Goal: Information Seeking & Learning: Learn about a topic

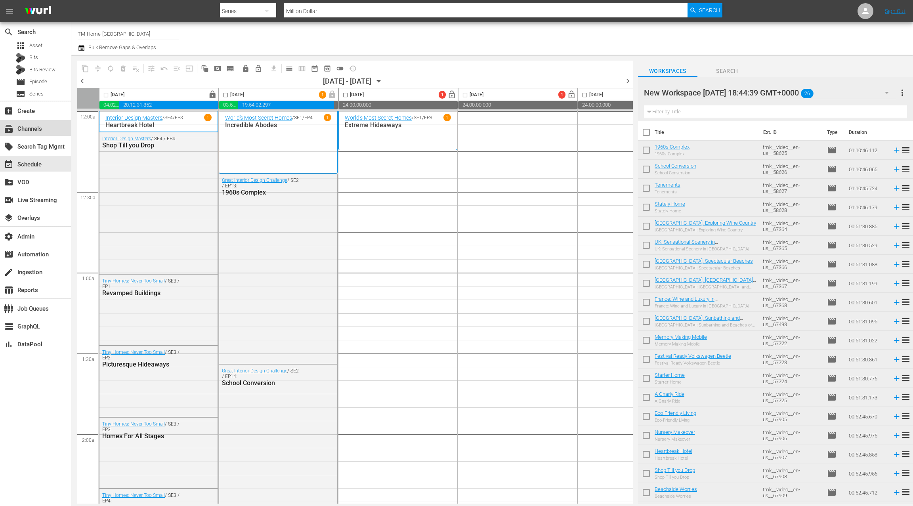
click at [43, 130] on div "subscriptions Channels" at bounding box center [22, 127] width 44 height 7
type input "tastemade"
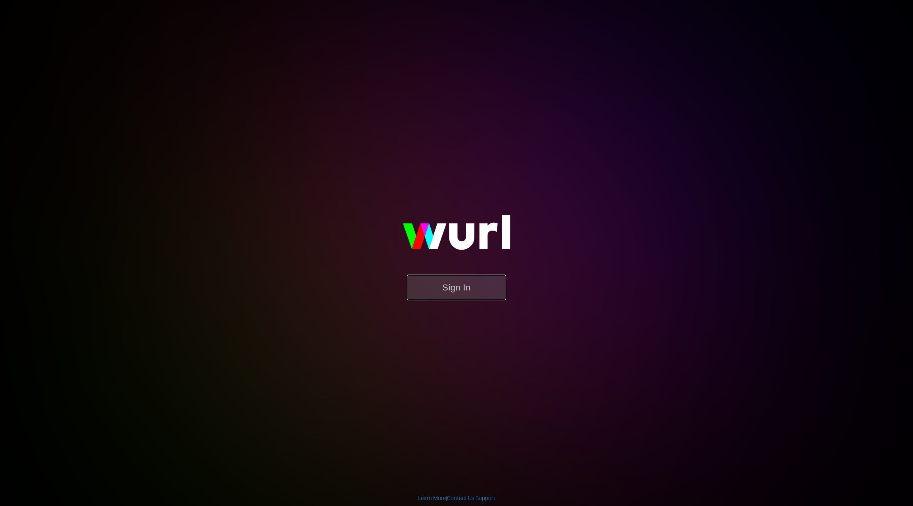
click at [439, 289] on button "Sign In" at bounding box center [456, 288] width 99 height 26
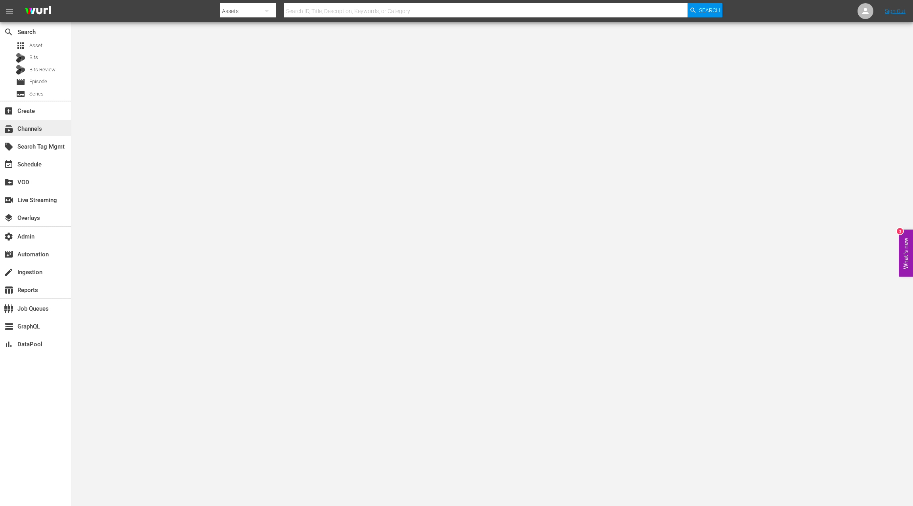
click at [52, 129] on div "subscriptions Channels" at bounding box center [35, 128] width 71 height 16
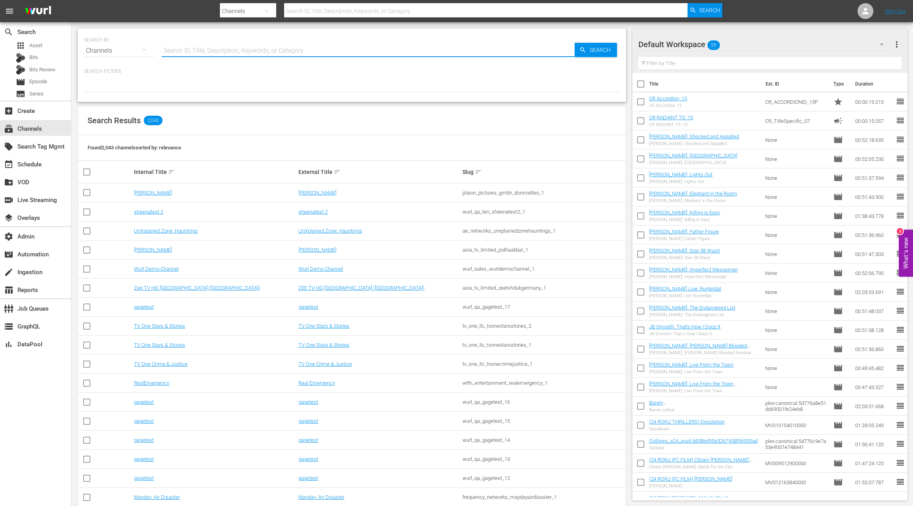
click at [178, 52] on input "text" at bounding box center [368, 50] width 413 height 19
type input "lol"
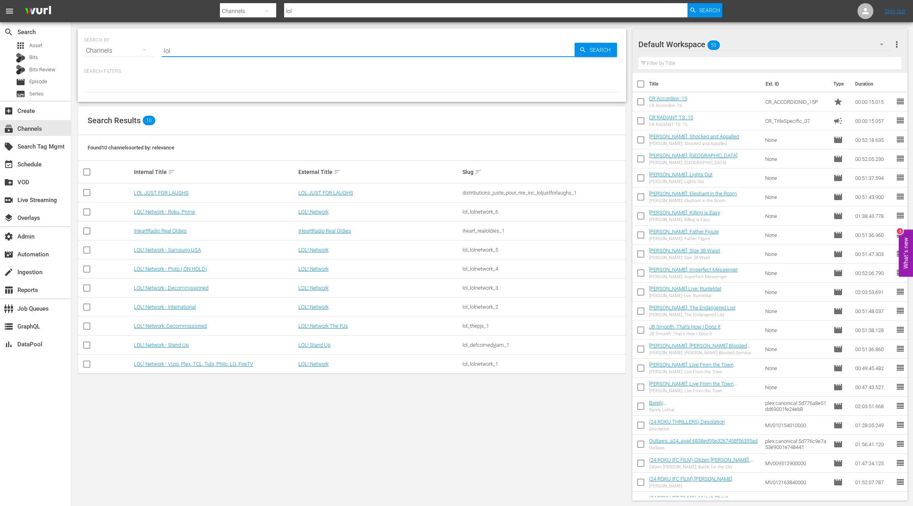
type input "LOL"
click at [182, 212] on div "SEARCH BY Search By Channels Search ID, Title, Description, Keywords, or Catego…" at bounding box center [351, 264] width 561 height 485
click at [182, 212] on link "LOL! Network - Roku, Prime" at bounding box center [164, 212] width 61 height 6
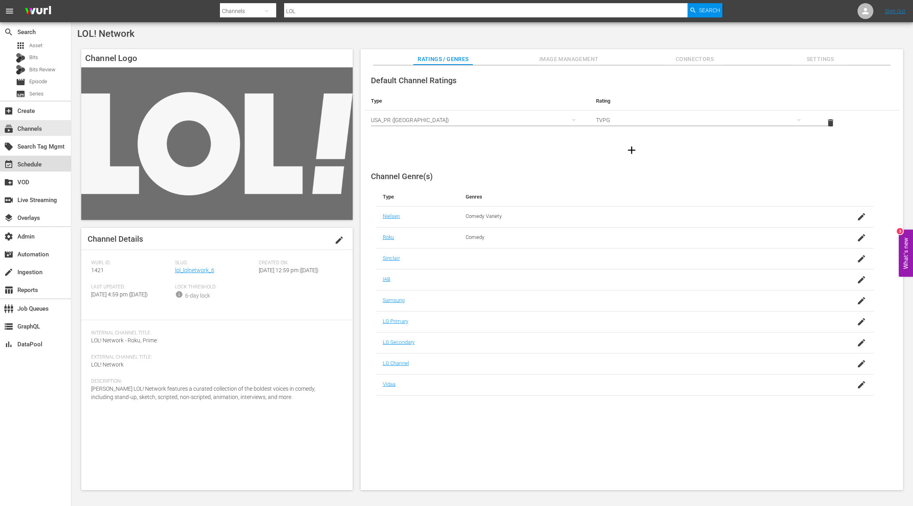
click at [40, 167] on div "event_available Schedule" at bounding box center [22, 163] width 44 height 7
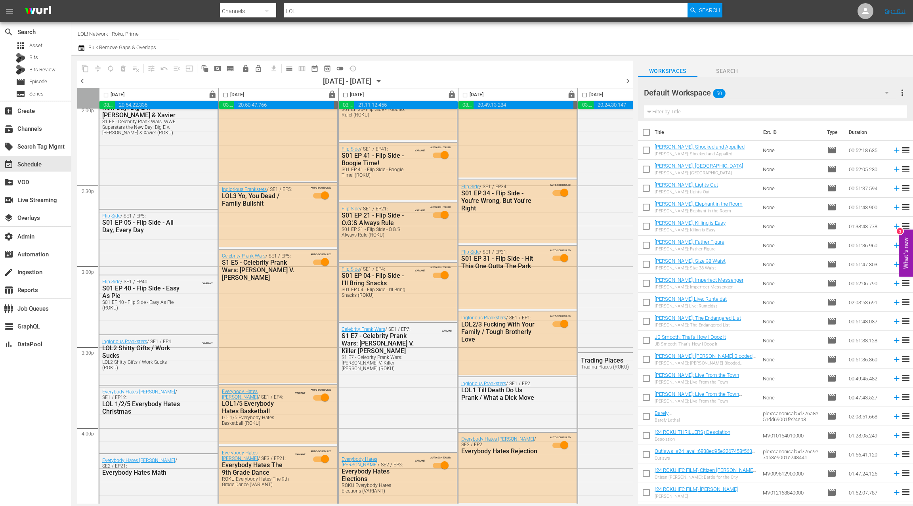
scroll to position [2283, 0]
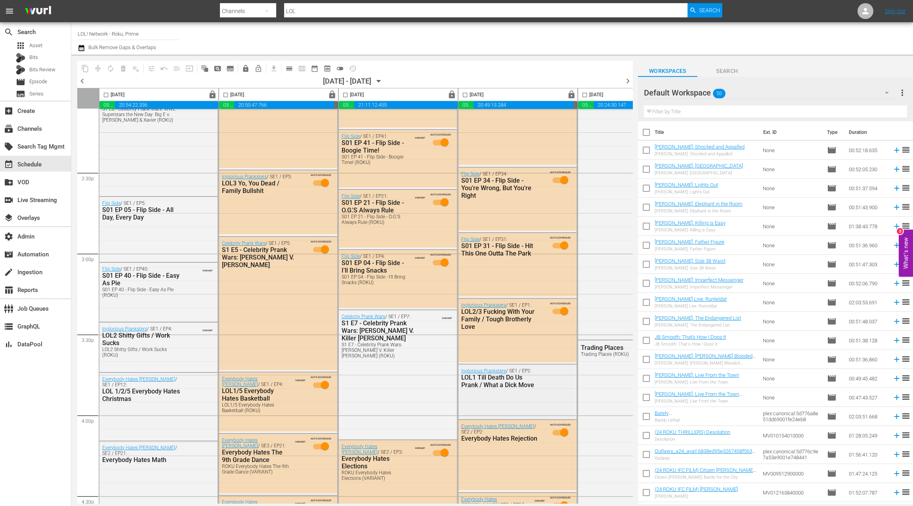
click at [488, 377] on div "LOL1 Till Death Do Us Prank / What a Dick Move" at bounding box center [500, 381] width 78 height 15
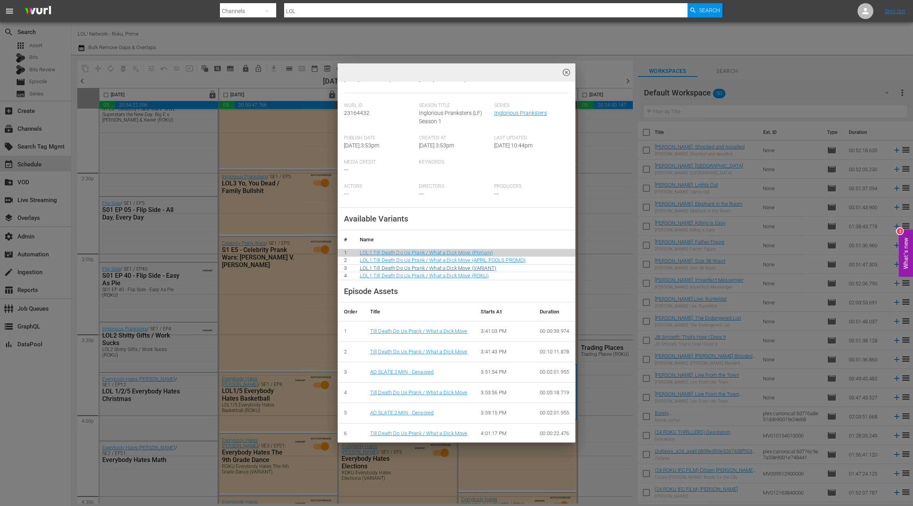
scroll to position [0, 0]
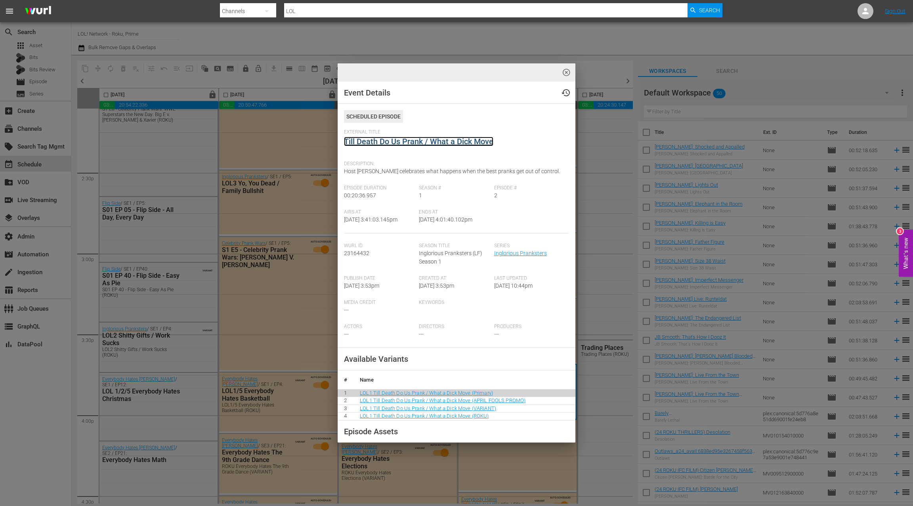
click at [409, 143] on link "Till Death Do Us Prank / What a Dick Move" at bounding box center [418, 142] width 149 height 10
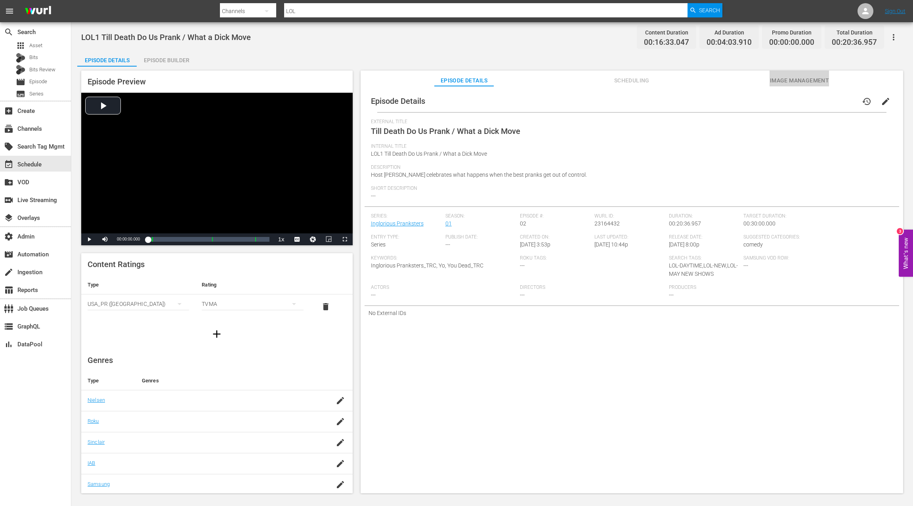
click at [781, 80] on span "Image Management" at bounding box center [799, 81] width 59 height 10
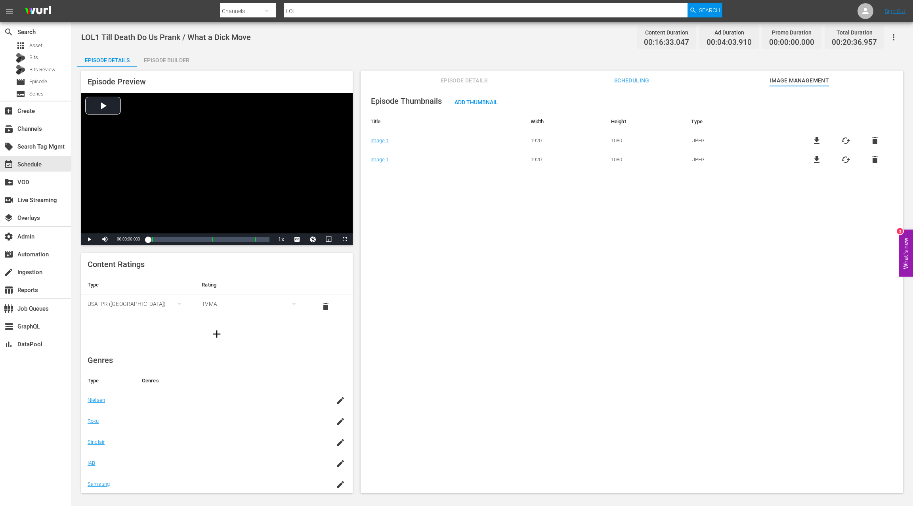
click at [471, 83] on span "Episode Details" at bounding box center [463, 81] width 59 height 10
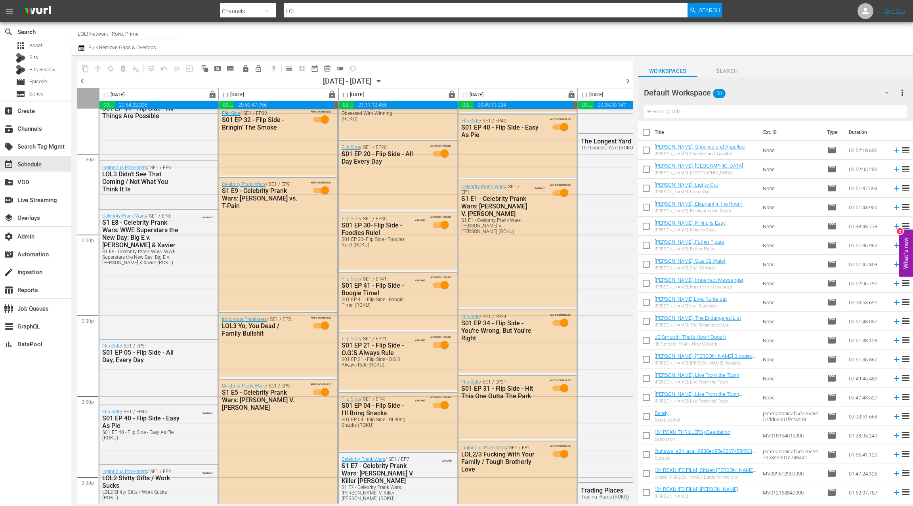
scroll to position [2169, 0]
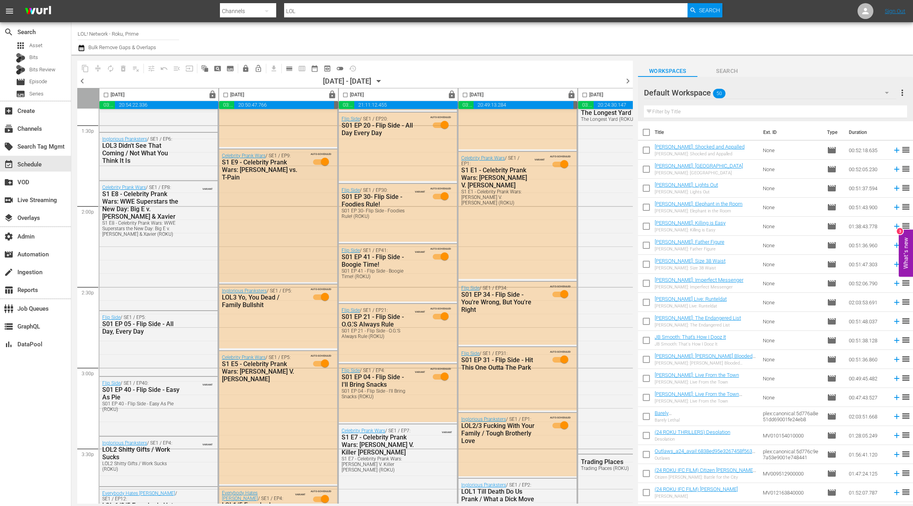
click at [256, 187] on div "Celebrity Prank Wars / SE1 / EP9: S1 E9 - Celebrity Prank Wars: Robin Thicke vs…" at bounding box center [278, 215] width 118 height 133
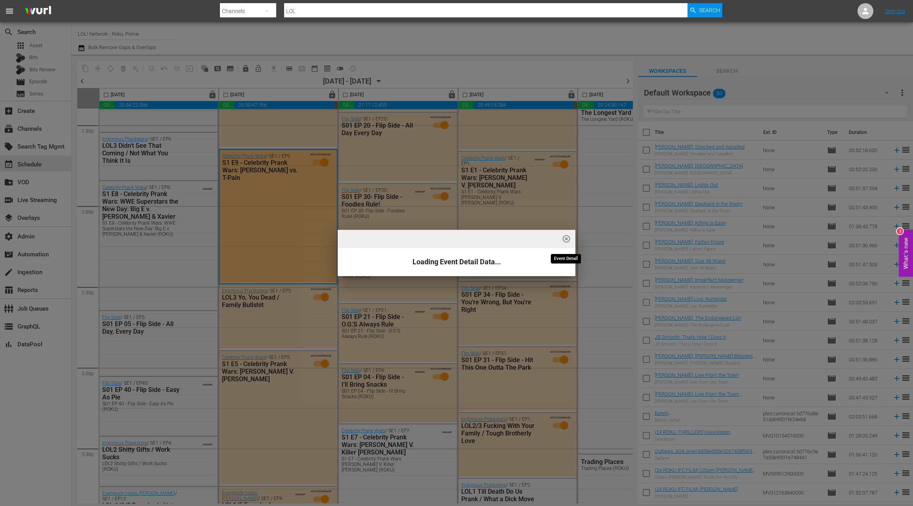
click at [567, 240] on span "highlight_off_icon" at bounding box center [566, 239] width 9 height 9
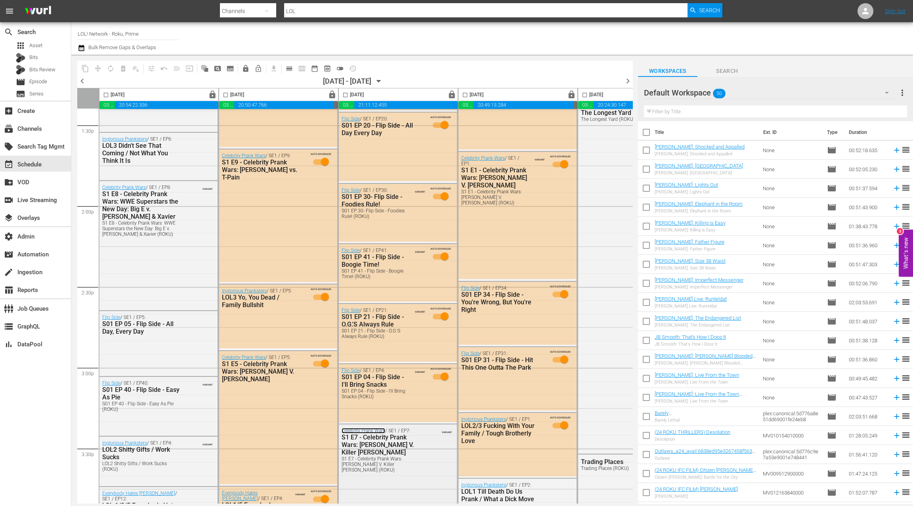
click at [375, 431] on link "Celebrity Prank Wars" at bounding box center [364, 431] width 44 height 6
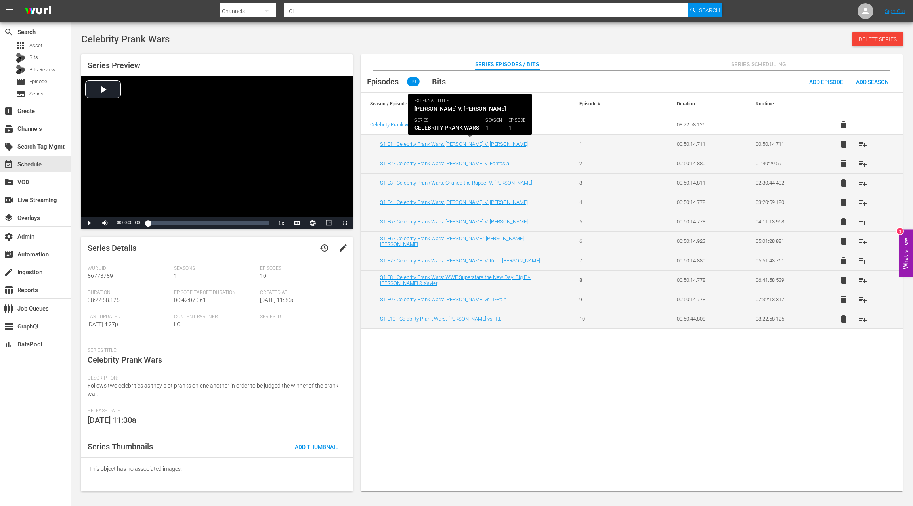
click at [447, 148] on td "S1 E1 - Celebrity Prank Wars: Nick Cannon V. Kevin Hart" at bounding box center [466, 143] width 210 height 19
click at [447, 145] on link "S1 E1 - Celebrity Prank Wars: Nick Cannon V. Kevin Hart" at bounding box center [454, 144] width 148 height 6
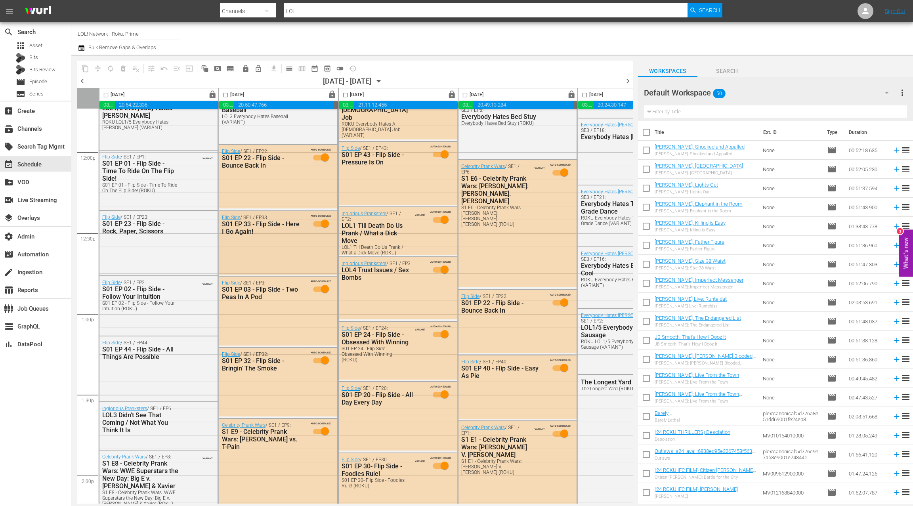
scroll to position [1890, 0]
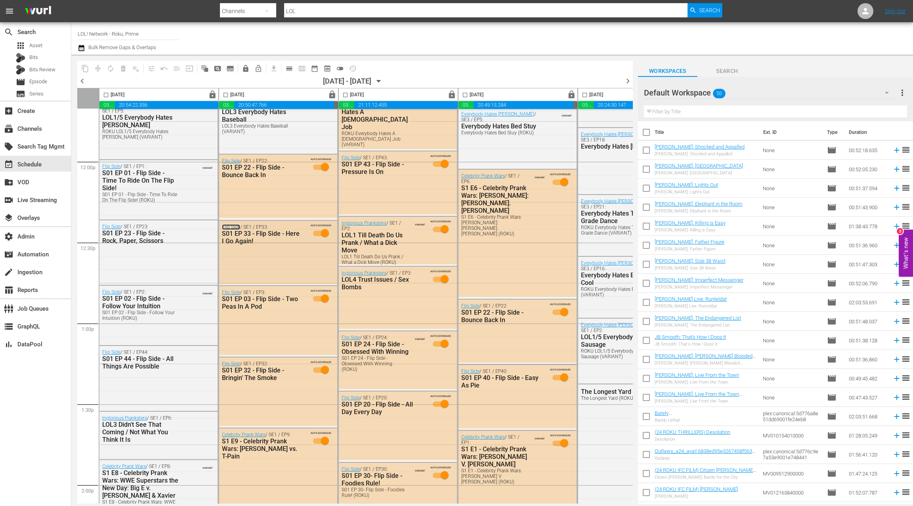
click at [233, 227] on link "Flip Side" at bounding box center [231, 227] width 18 height 6
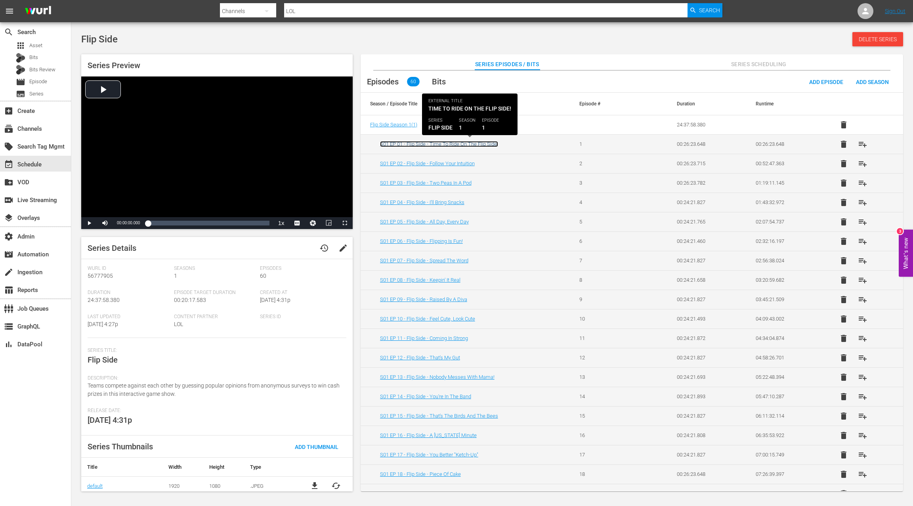
click at [461, 145] on link "S01 EP 01 - Flip Side - Time To Ride On The Flip Side!" at bounding box center [439, 144] width 118 height 6
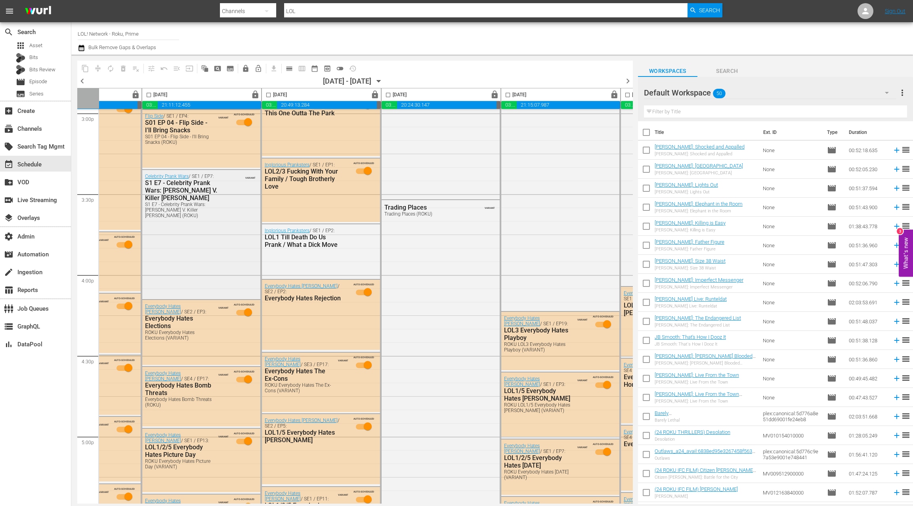
scroll to position [2424, 241]
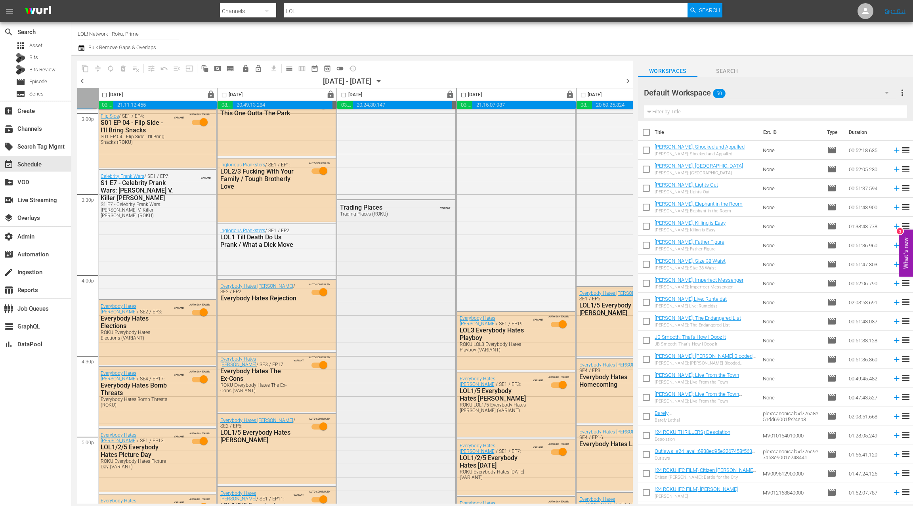
click at [400, 243] on div "Trading Places Trading Places (ROKU) VARIANT" at bounding box center [396, 380] width 118 height 361
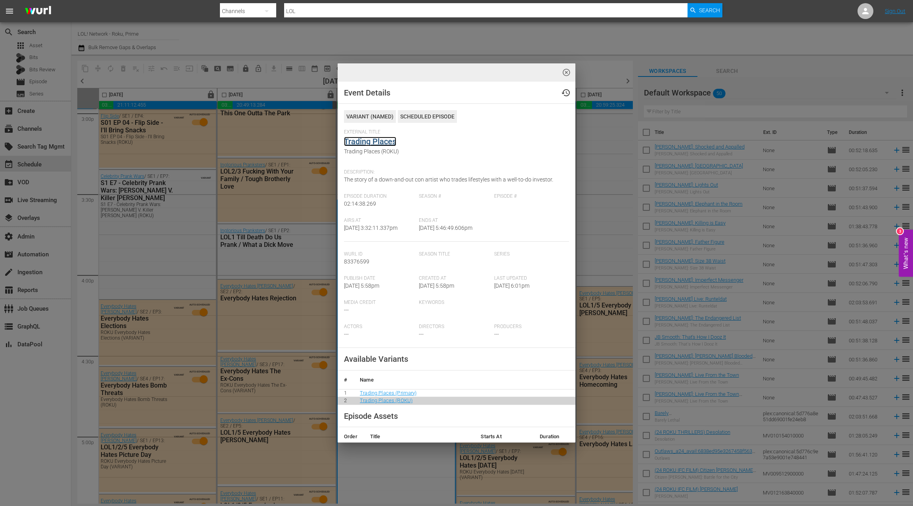
click at [375, 138] on link "Trading Places" at bounding box center [370, 142] width 52 height 10
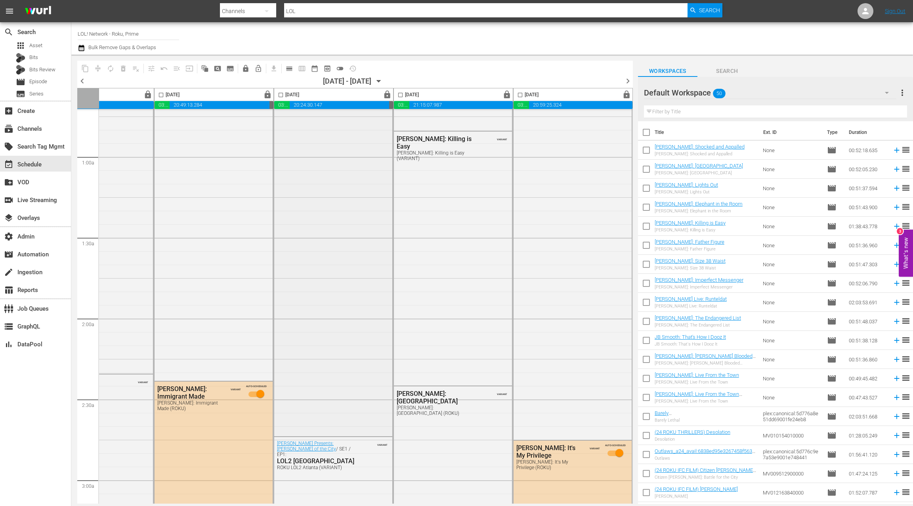
scroll to position [177, 307]
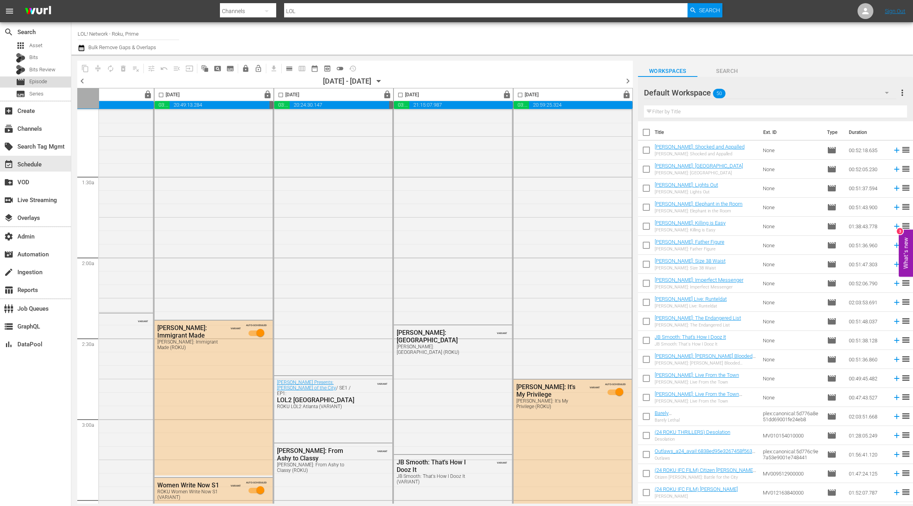
click at [42, 82] on span "Episode" at bounding box center [38, 82] width 18 height 8
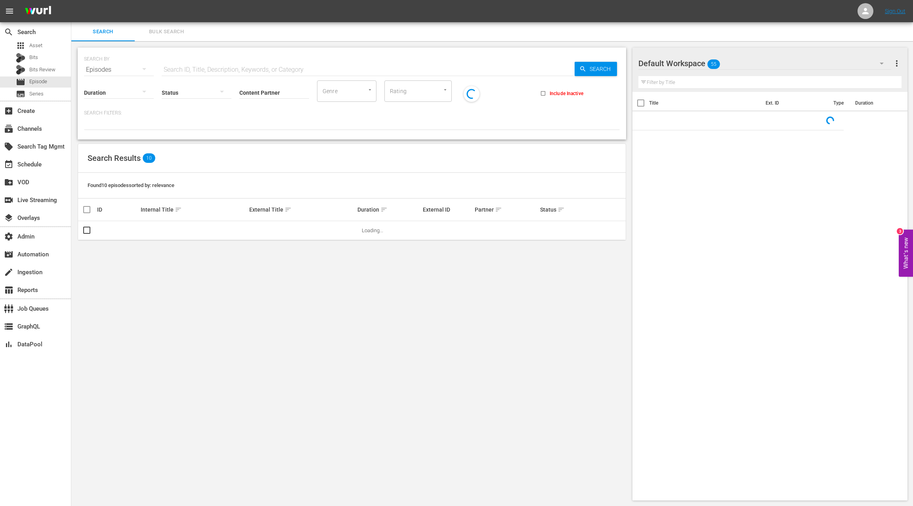
click at [804, 63] on div "Default Workspace 55" at bounding box center [765, 63] width 253 height 22
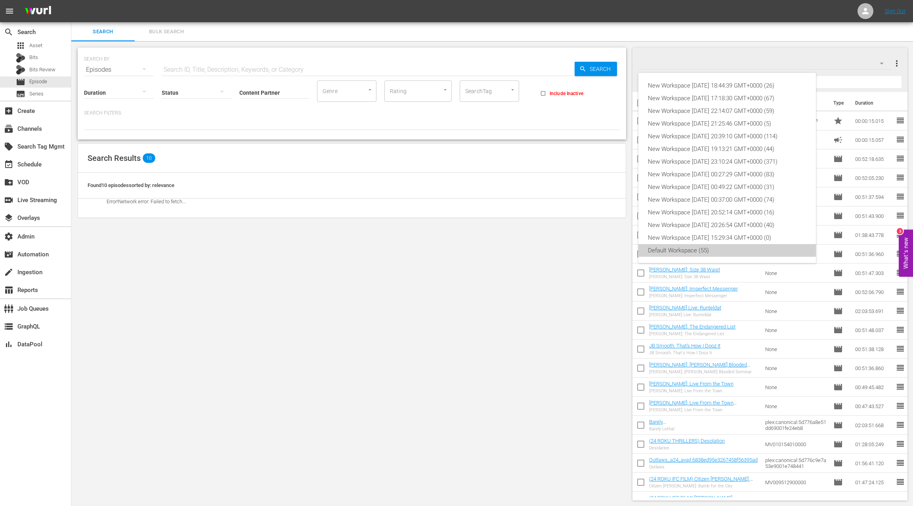
click at [730, 250] on div "Default Workspace (55)" at bounding box center [727, 250] width 159 height 13
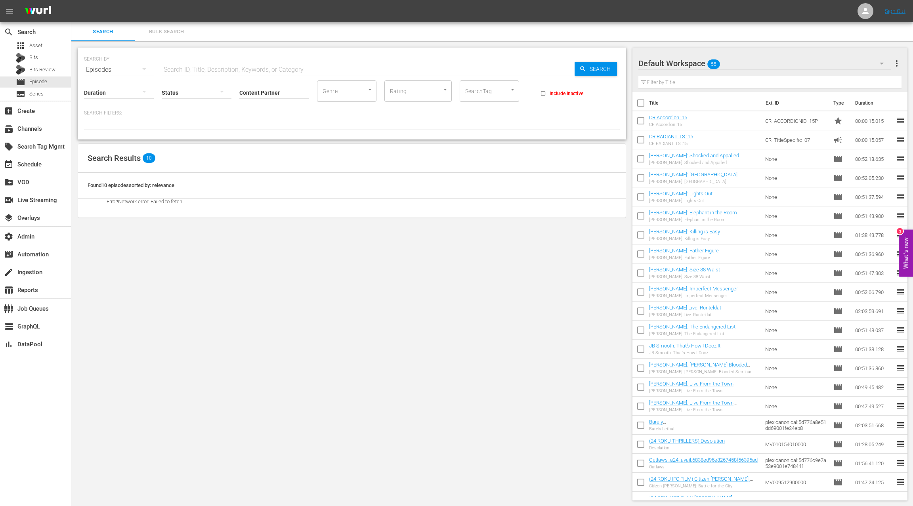
click at [830, 64] on div "Default Workspace 55" at bounding box center [765, 63] width 253 height 22
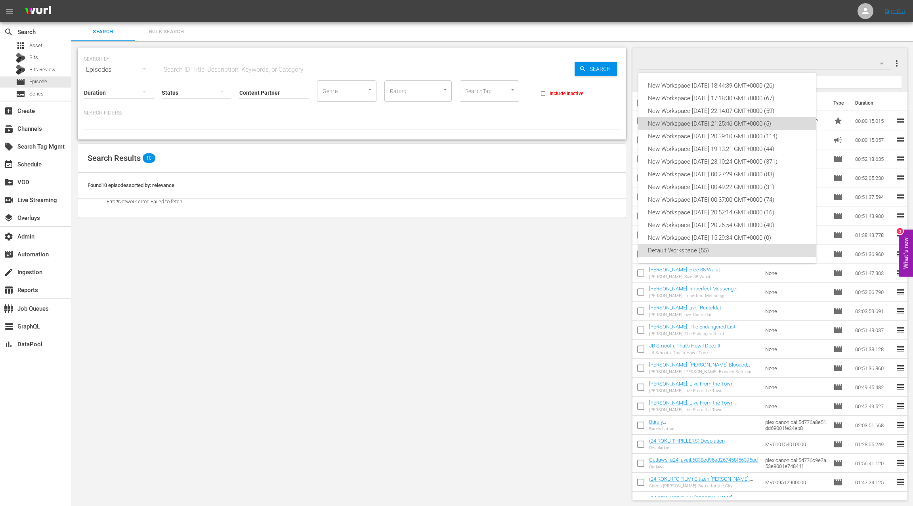
click at [736, 123] on div "New Workspace Sun Aug 17 2025 21:25:46 GMT+0000 (5)" at bounding box center [727, 123] width 159 height 13
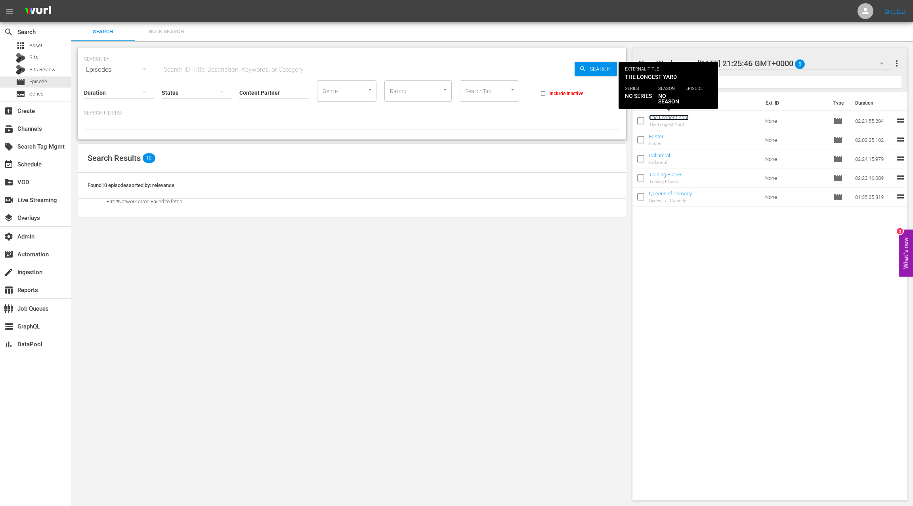
click at [675, 117] on link "The Longest Yard" at bounding box center [669, 118] width 40 height 6
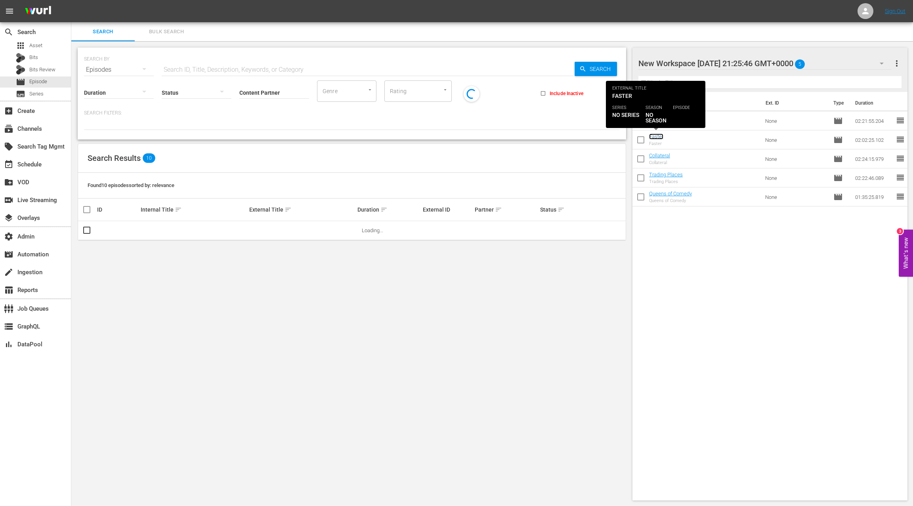
click at [662, 138] on link "Faster" at bounding box center [656, 137] width 14 height 6
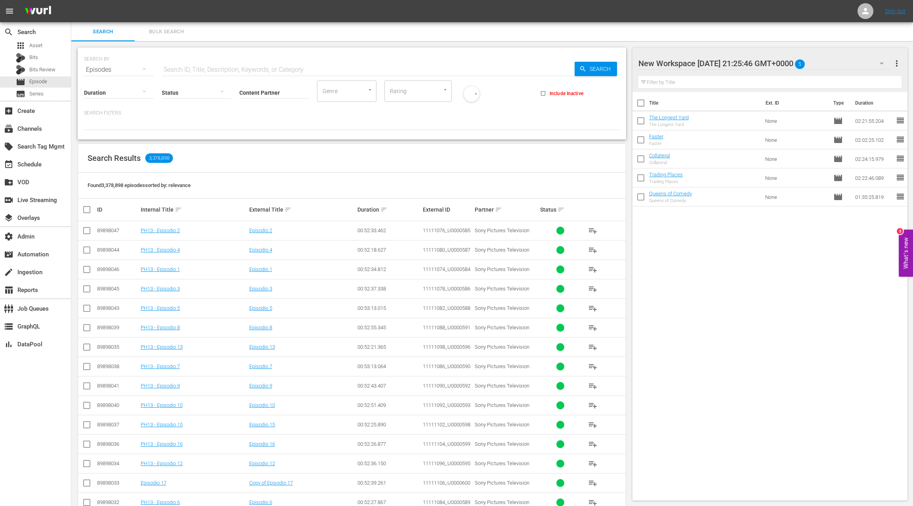
click at [668, 159] on div "Collateral Collateral" at bounding box center [659, 159] width 21 height 13
click at [667, 157] on link "Collateral" at bounding box center [659, 156] width 21 height 6
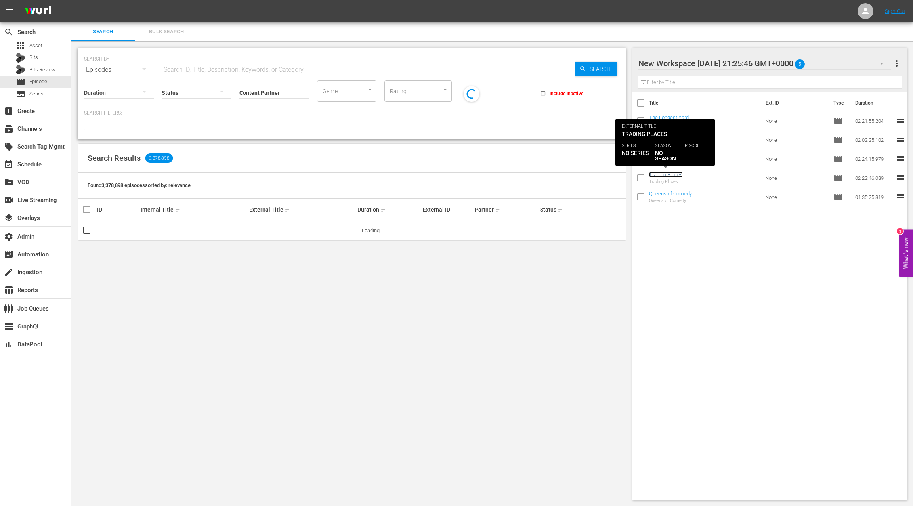
click at [670, 175] on link "Trading Places" at bounding box center [666, 175] width 34 height 6
